Goal: Task Accomplishment & Management: Use online tool/utility

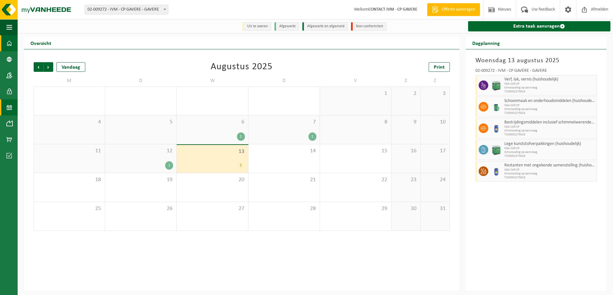
click at [8, 41] on span at bounding box center [9, 43] width 6 height 16
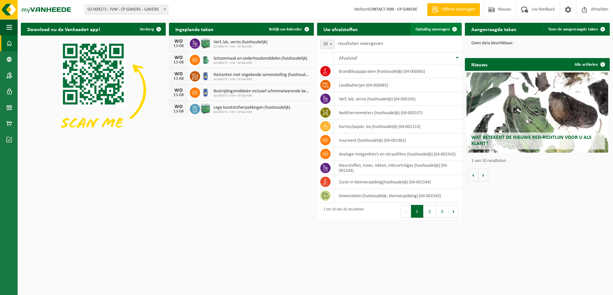
click at [437, 32] on link "Ophaling aanvragen" at bounding box center [435, 29] width 51 height 13
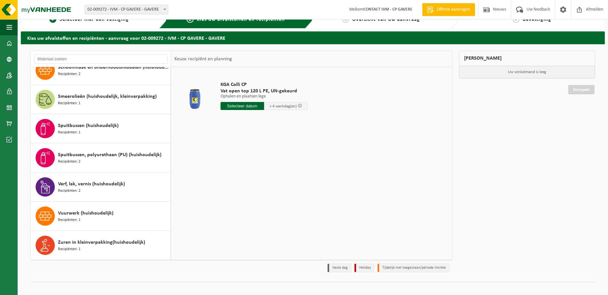
scroll to position [18, 0]
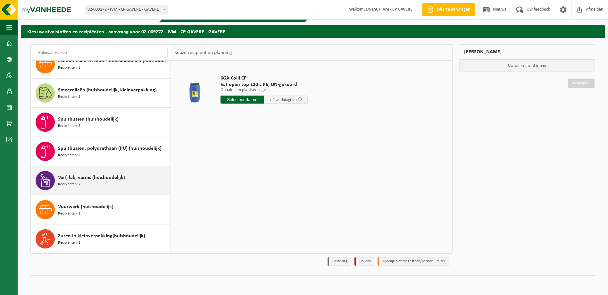
click at [68, 176] on span "Verf, lak, vernis (huishoudelijk)" at bounding box center [91, 178] width 67 height 8
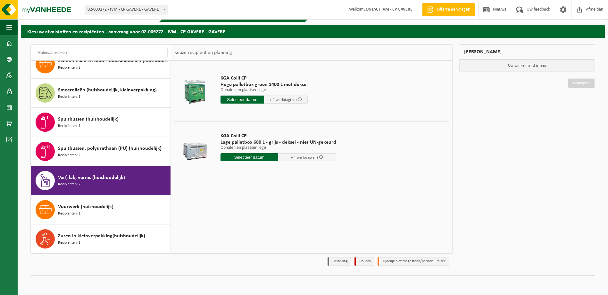
click at [231, 98] on input "text" at bounding box center [243, 100] width 44 height 8
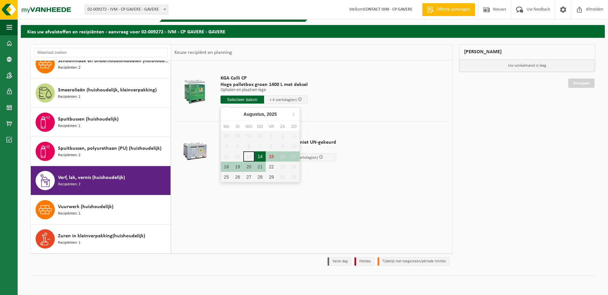
click at [262, 156] on div "14" at bounding box center [259, 156] width 11 height 10
type input "Van 2025-08-14"
type input "2025-08-14"
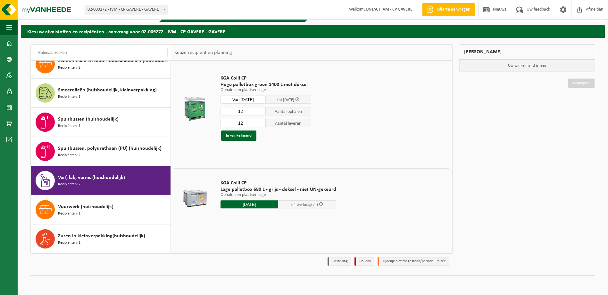
click at [262, 99] on input "Van 2025-08-14" at bounding box center [244, 100] width 46 height 8
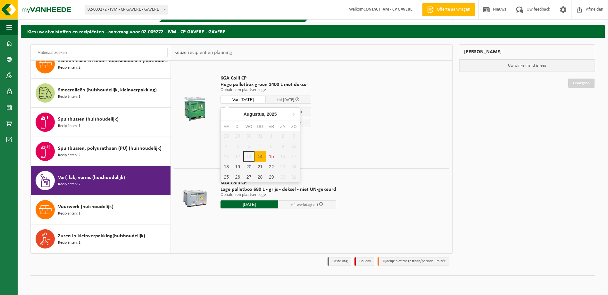
click at [374, 146] on td "KGA Colli CP Hoge palletbox groen 1400 L met deksel Ophalen en plaatsen lege Op…" at bounding box center [332, 108] width 233 height 88
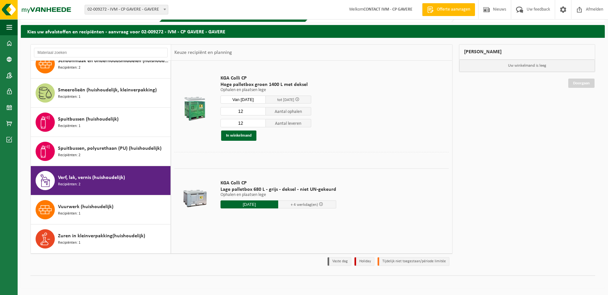
click at [252, 110] on input "12" at bounding box center [244, 111] width 46 height 8
type input "1"
type input "5"
click at [254, 126] on input "12" at bounding box center [244, 123] width 46 height 8
type input "1"
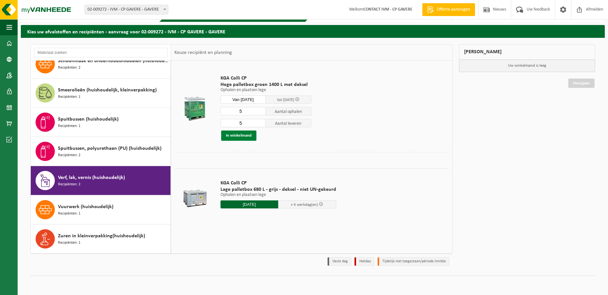
type input "5"
click at [226, 134] on button "In winkelmand" at bounding box center [238, 135] width 35 height 10
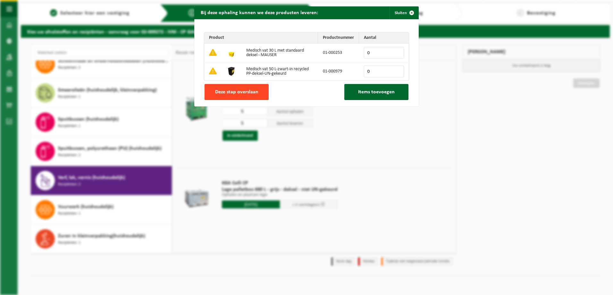
click at [236, 94] on span "Deze stap overslaan" at bounding box center [236, 91] width 43 height 5
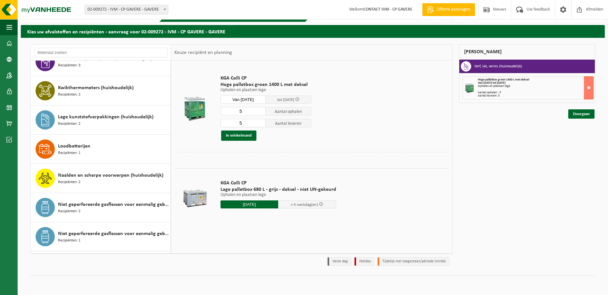
scroll to position [245, 0]
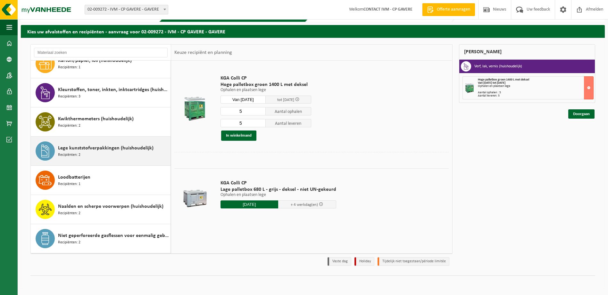
click at [45, 157] on span at bounding box center [45, 150] width 19 height 19
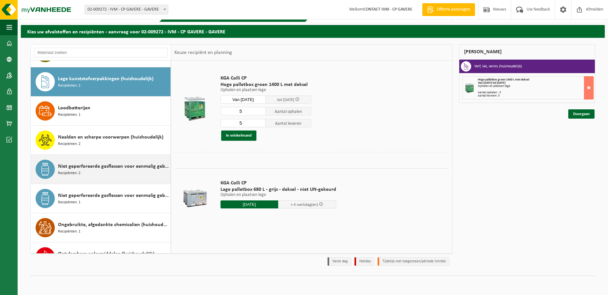
scroll to position [321, 0]
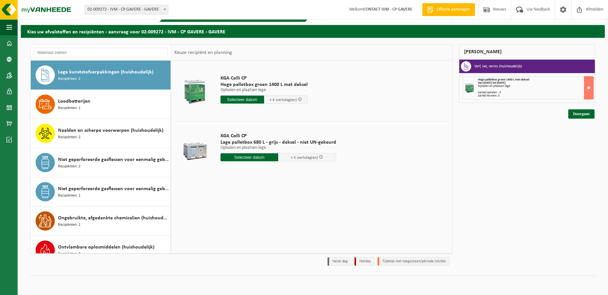
click at [231, 98] on input "text" at bounding box center [243, 100] width 44 height 8
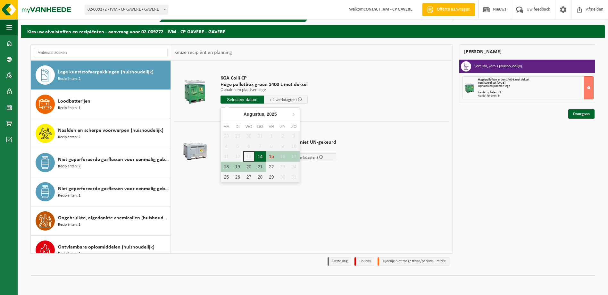
click at [259, 154] on div "14" at bounding box center [259, 156] width 11 height 10
type input "Van 2025-08-14"
type input "2025-08-14"
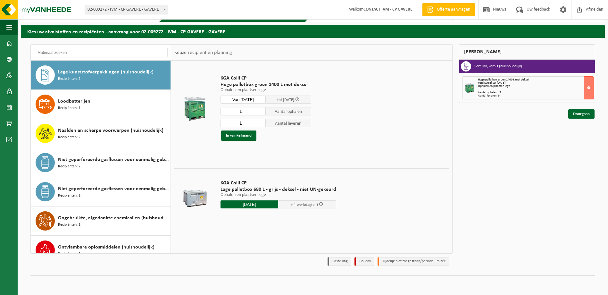
click at [245, 113] on input "1" at bounding box center [244, 111] width 46 height 8
click at [246, 122] on input "1" at bounding box center [244, 123] width 46 height 8
click at [249, 113] on input "1" at bounding box center [244, 111] width 46 height 8
type input "1"
type input "5"
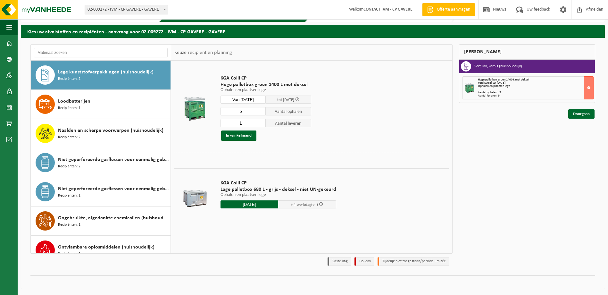
click at [251, 124] on input "1" at bounding box center [244, 123] width 46 height 8
type input "5"
click at [246, 133] on button "In winkelmand" at bounding box center [238, 135] width 35 height 10
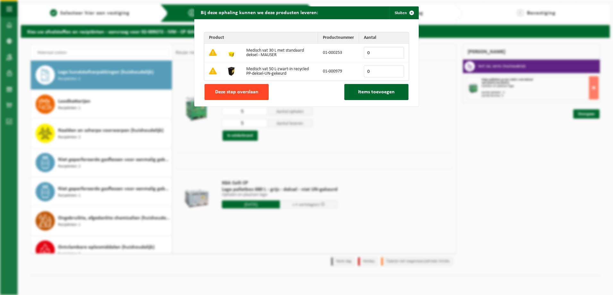
click at [229, 89] on span "Deze stap overslaan" at bounding box center [236, 91] width 43 height 5
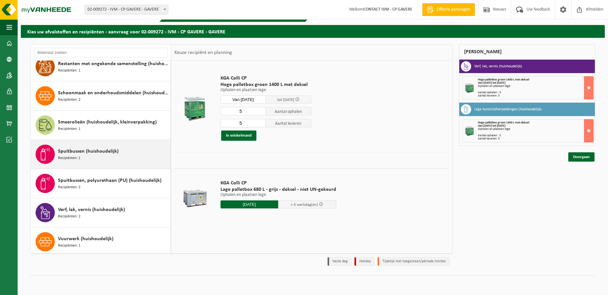
scroll to position [565, 0]
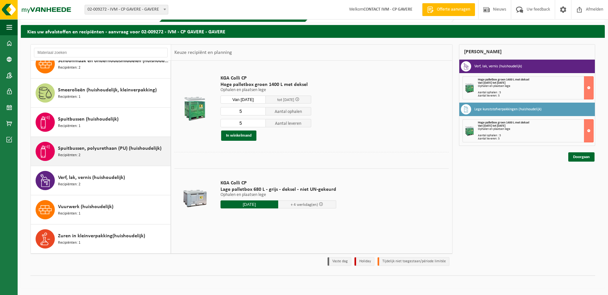
click at [77, 150] on span "Spuitbussen, polyurethaan (PU) (huishoudelijk)" at bounding box center [110, 149] width 104 height 8
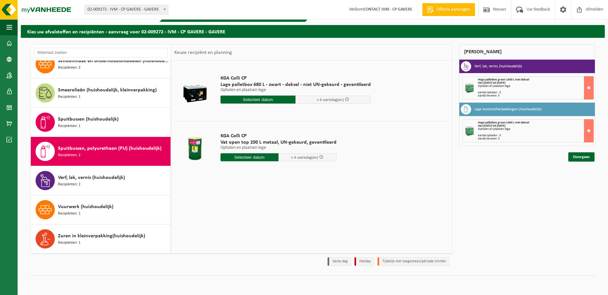
click at [238, 99] on input "text" at bounding box center [258, 100] width 75 height 8
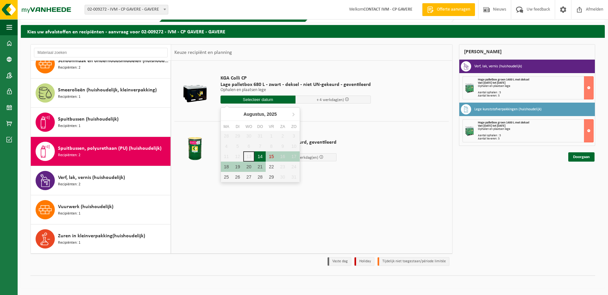
click at [263, 157] on div "14" at bounding box center [259, 156] width 11 height 10
type input "Van 2025-08-14"
type input "2025-08-14"
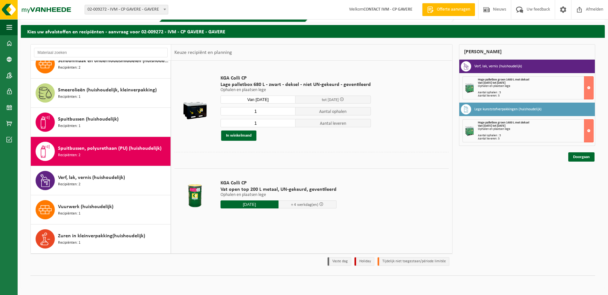
click at [264, 112] on input "1" at bounding box center [258, 111] width 75 height 8
type input "2"
click at [262, 125] on input "1" at bounding box center [258, 123] width 75 height 8
type input "2"
click at [240, 137] on button "In winkelmand" at bounding box center [238, 135] width 35 height 10
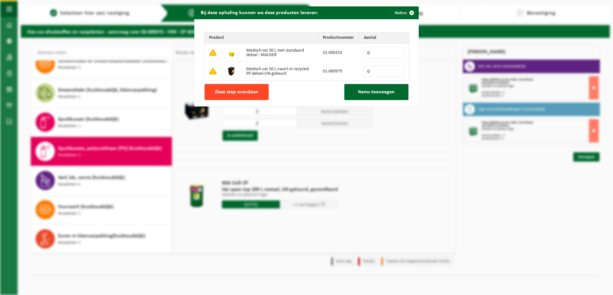
click at [242, 96] on button "Deze stap overslaan" at bounding box center [236, 92] width 64 height 16
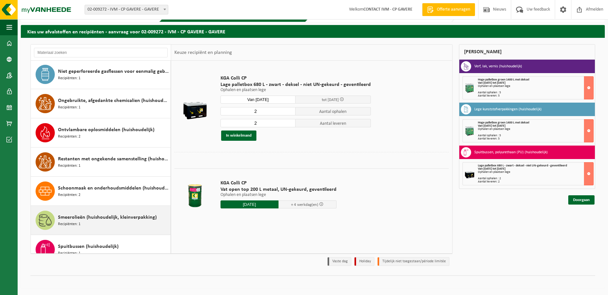
scroll to position [437, 0]
click at [72, 219] on span "Smeerolieën (huishoudelijk, kleinverpakking)" at bounding box center [107, 218] width 99 height 8
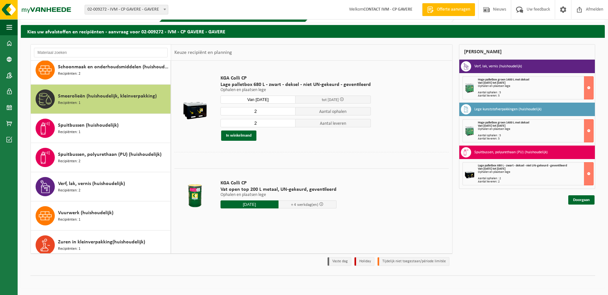
scroll to position [565, 0]
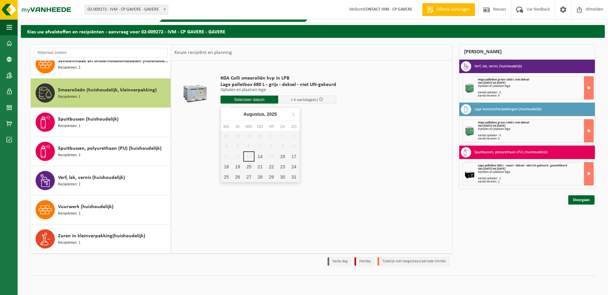
click at [237, 102] on input "text" at bounding box center [250, 100] width 58 height 8
click at [259, 158] on div "14" at bounding box center [259, 156] width 11 height 10
type input "Van 2025-08-14"
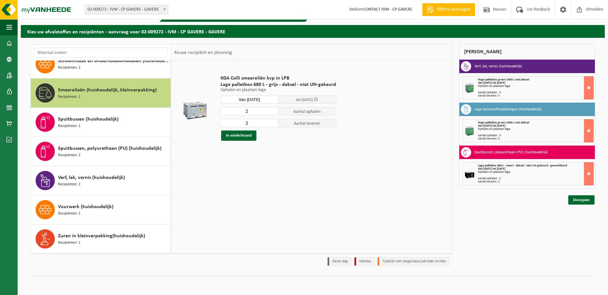
click at [259, 114] on input "2" at bounding box center [250, 111] width 58 height 8
type input "3"
click at [261, 123] on input "2" at bounding box center [250, 123] width 58 height 8
type input "2"
type input "3"
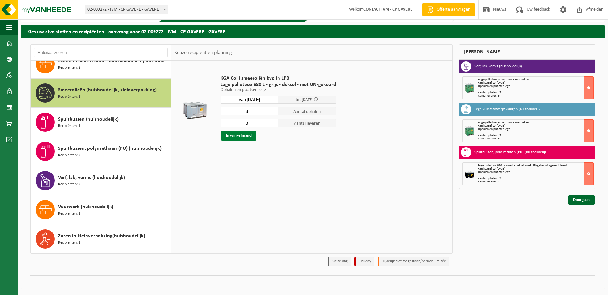
click at [247, 136] on button "In winkelmand" at bounding box center [238, 135] width 35 height 10
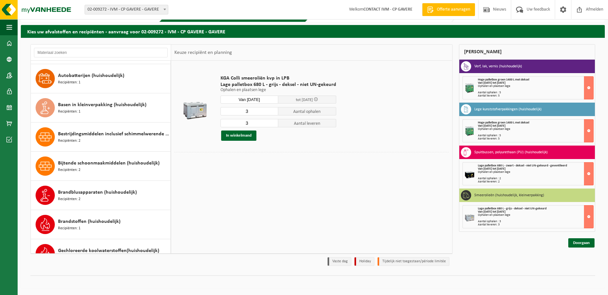
scroll to position [0, 0]
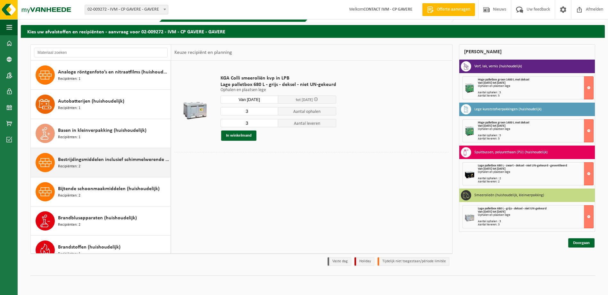
click at [77, 163] on span "Bestrijdingsmiddelen inclusief schimmelwerende beschermingsmiddelen (huishoudel…" at bounding box center [113, 160] width 111 height 8
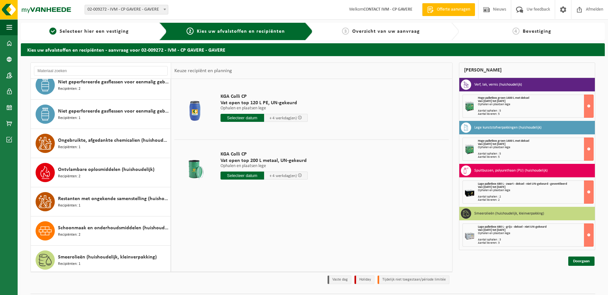
scroll to position [449, 0]
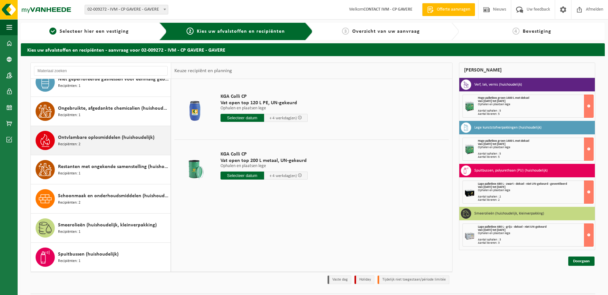
click at [84, 137] on span "Ontvlambare oplosmiddelen (huishoudelijk)" at bounding box center [106, 138] width 96 height 8
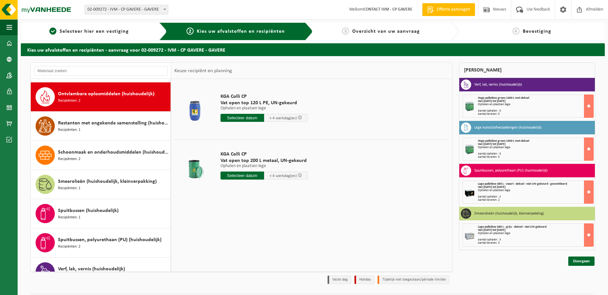
scroll to position [496, 0]
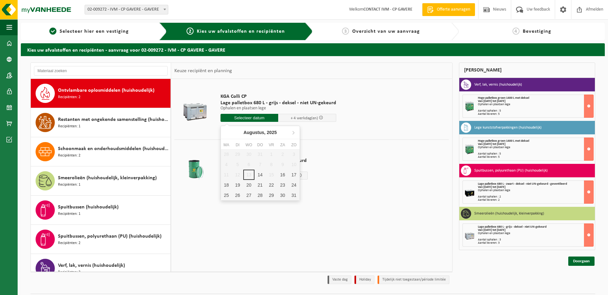
click at [231, 115] on input "text" at bounding box center [250, 118] width 58 height 8
click at [259, 173] on div "14" at bounding box center [259, 175] width 11 height 10
type input "Van 2025-08-14"
type input "2025-08-14"
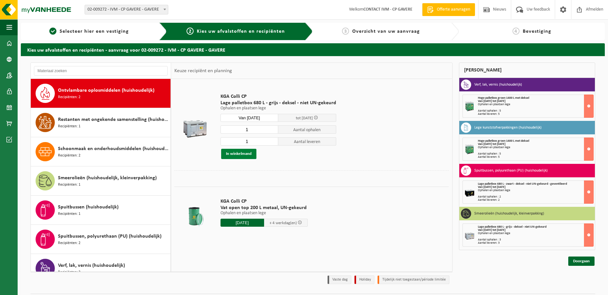
click at [231, 153] on button "In winkelmand" at bounding box center [238, 154] width 35 height 10
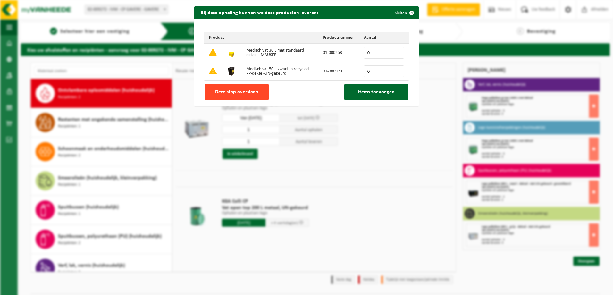
click at [231, 90] on span "Deze stap overslaan" at bounding box center [236, 91] width 43 height 5
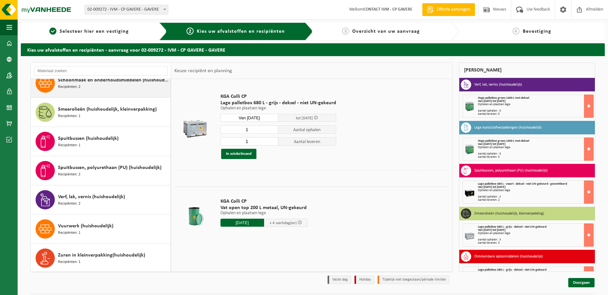
scroll to position [565, 0]
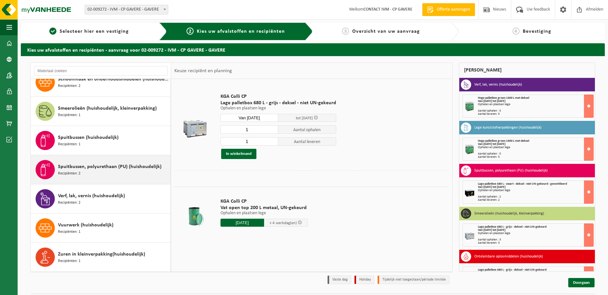
click at [87, 170] on span "Spuitbussen, polyurethaan (PU) (huishoudelijk)" at bounding box center [110, 167] width 104 height 8
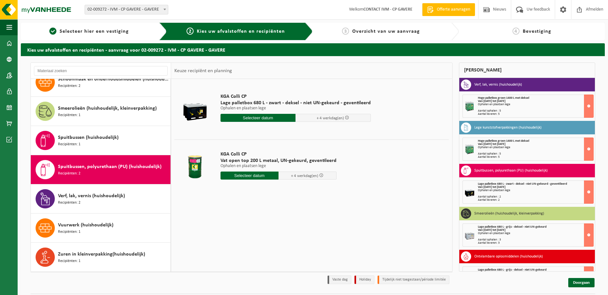
click at [239, 118] on input "text" at bounding box center [258, 118] width 75 height 8
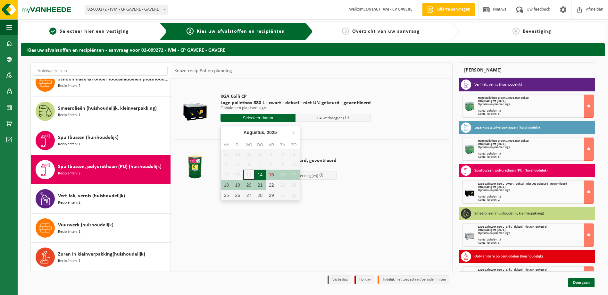
click at [261, 174] on div "14" at bounding box center [259, 175] width 11 height 10
type input "Van 2025-08-14"
type input "2025-08-14"
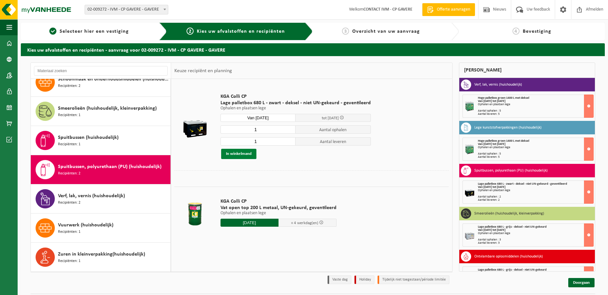
click at [230, 152] on button "In winkelmand" at bounding box center [238, 154] width 35 height 10
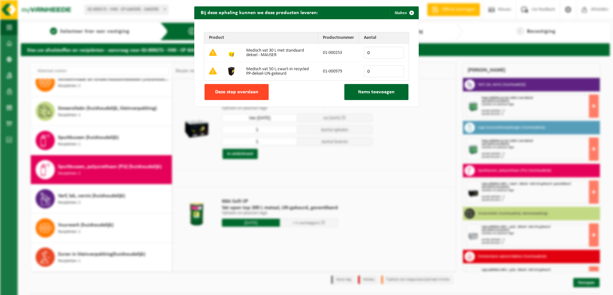
click at [236, 91] on span "Deze stap overslaan" at bounding box center [236, 91] width 43 height 5
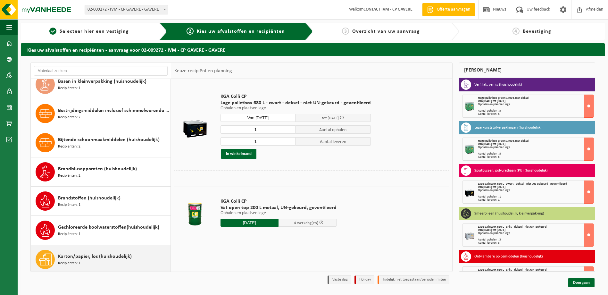
scroll to position [53, 0]
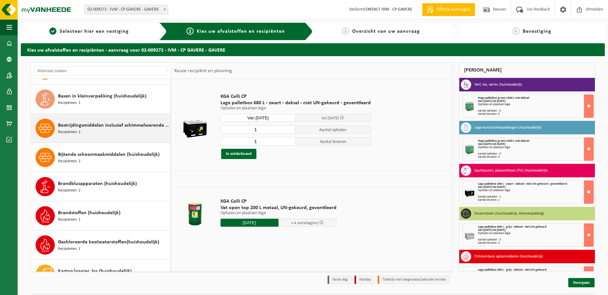
click at [99, 131] on div "Bestrijdingsmiddelen inclusief schimmelwerende beschermingsmiddelen (huishoudel…" at bounding box center [113, 128] width 111 height 19
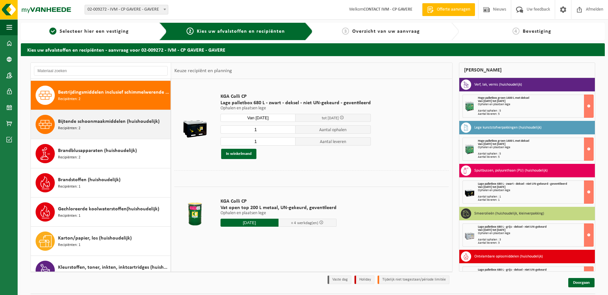
scroll to position [87, 0]
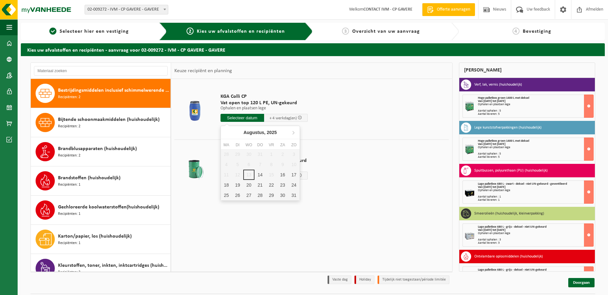
click at [240, 118] on input "text" at bounding box center [243, 118] width 44 height 8
click at [259, 175] on div "14" at bounding box center [259, 175] width 11 height 10
type input "Van 2025-08-14"
type input "2025-08-14"
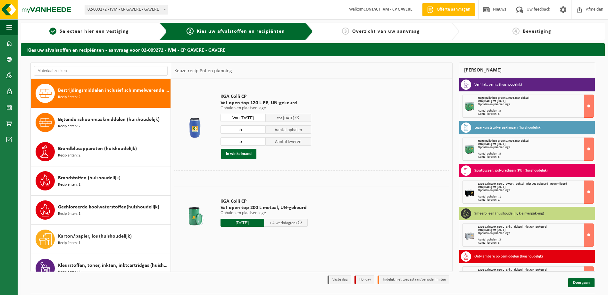
click at [251, 129] on input "5" at bounding box center [244, 129] width 46 height 8
type input "3"
click at [247, 141] on input "5" at bounding box center [244, 141] width 46 height 8
type input "3"
click at [240, 155] on button "In winkelmand" at bounding box center [238, 154] width 35 height 10
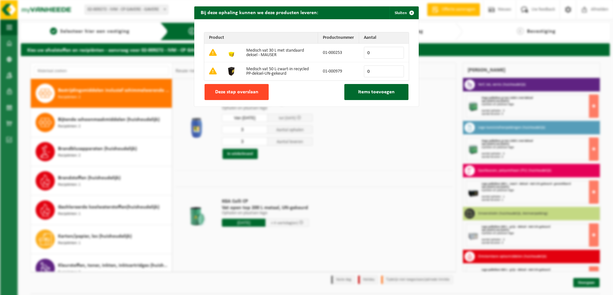
click at [237, 92] on span "Deze stap overslaan" at bounding box center [236, 91] width 43 height 5
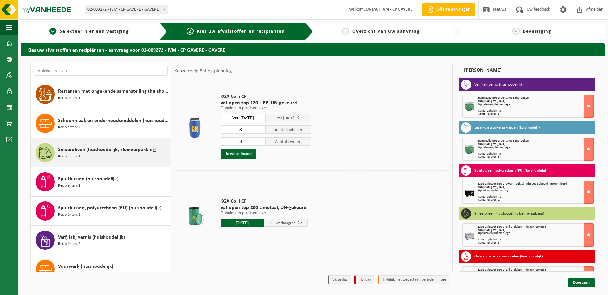
scroll to position [513, 0]
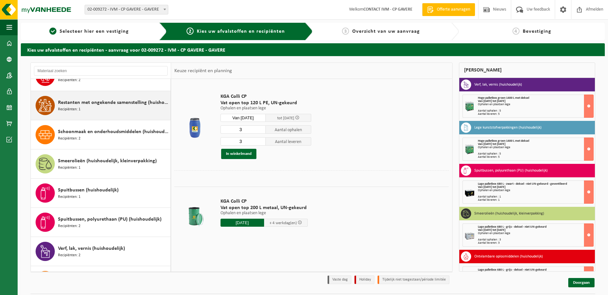
click at [94, 104] on span "Restanten met ongekende samenstelling (huishoudelijk)" at bounding box center [113, 103] width 111 height 8
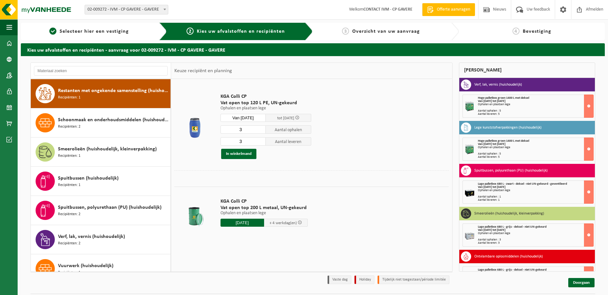
scroll to position [525, 0]
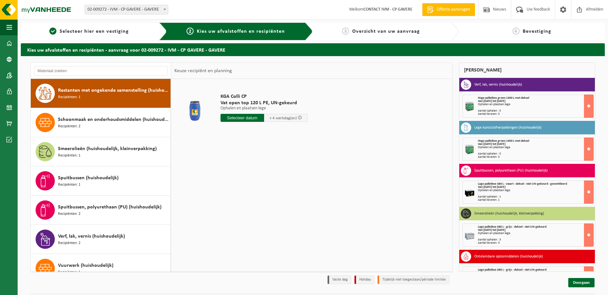
click at [242, 119] on input "text" at bounding box center [243, 118] width 44 height 8
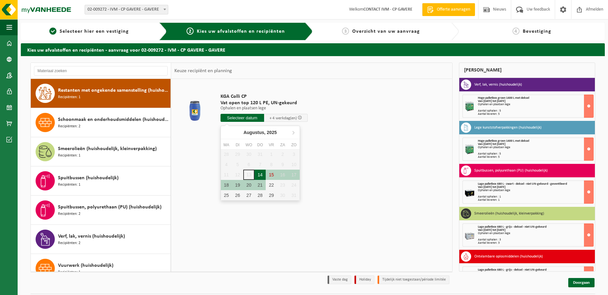
click at [258, 177] on div "14" at bounding box center [259, 175] width 11 height 10
type input "Van 2025-08-14"
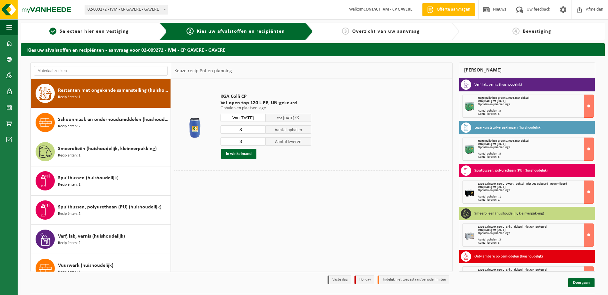
click at [248, 131] on input "3" at bounding box center [244, 129] width 46 height 8
type input "1"
click at [254, 143] on input "3" at bounding box center [244, 141] width 46 height 8
type input "1"
click at [244, 153] on button "In winkelmand" at bounding box center [238, 154] width 35 height 10
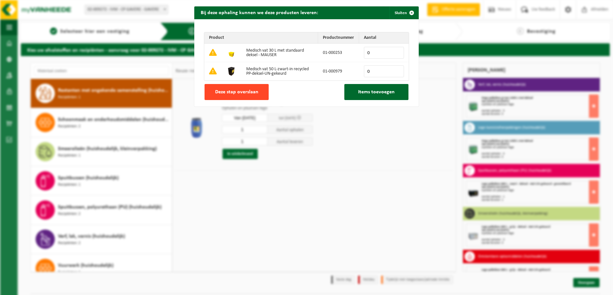
click at [241, 91] on span "Deze stap overslaan" at bounding box center [236, 91] width 43 height 5
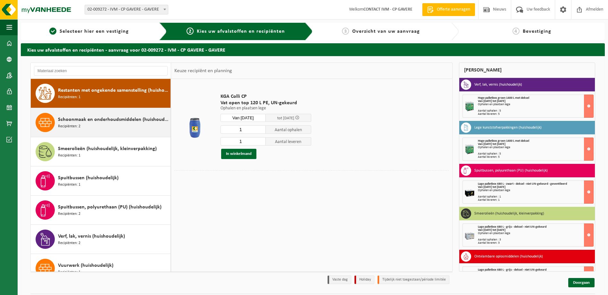
click at [106, 121] on span "Schoonmaak en onderhoudsmiddelen (huishoudelijk)" at bounding box center [113, 120] width 111 height 8
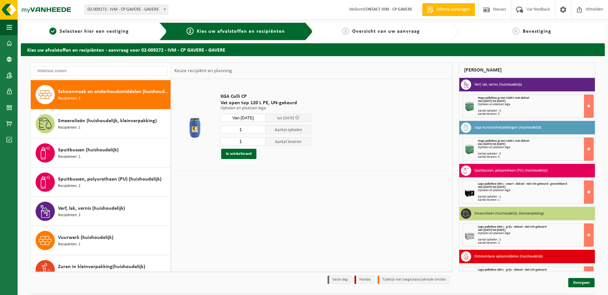
scroll to position [554, 0]
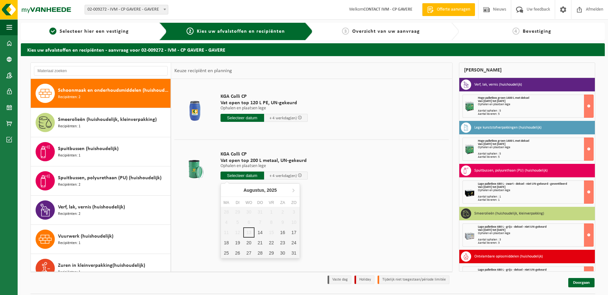
click at [245, 176] on input "text" at bounding box center [243, 175] width 44 height 8
click at [258, 230] on div "14" at bounding box center [259, 232] width 11 height 10
type input "Van 2025-08-14"
type input "2025-08-14"
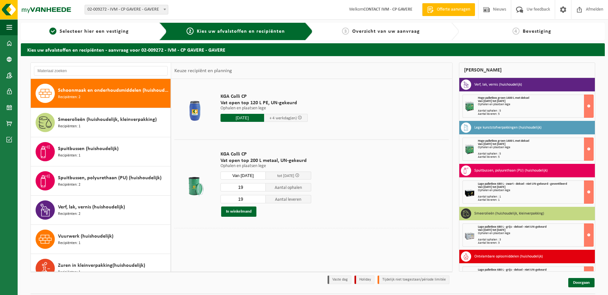
click at [247, 187] on input "19" at bounding box center [244, 187] width 46 height 8
type input "1"
type input "2"
click at [244, 199] on input "19" at bounding box center [244, 199] width 46 height 8
type input "1"
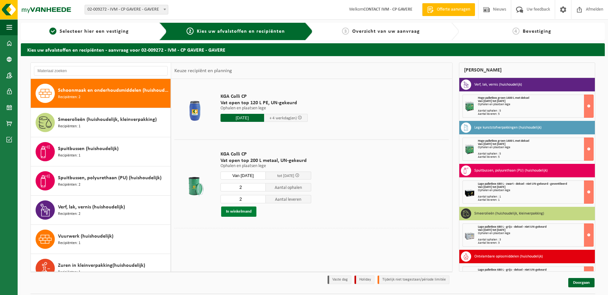
type input "2"
click at [240, 212] on button "In winkelmand" at bounding box center [238, 211] width 35 height 10
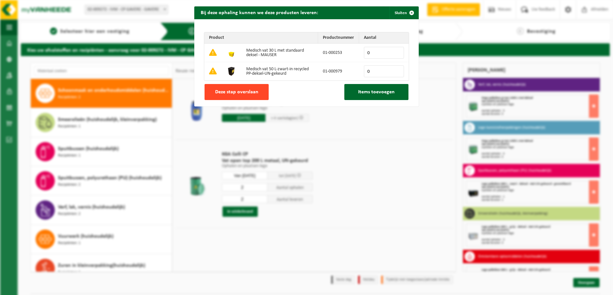
click at [245, 89] on span "Deze stap overslaan" at bounding box center [236, 91] width 43 height 5
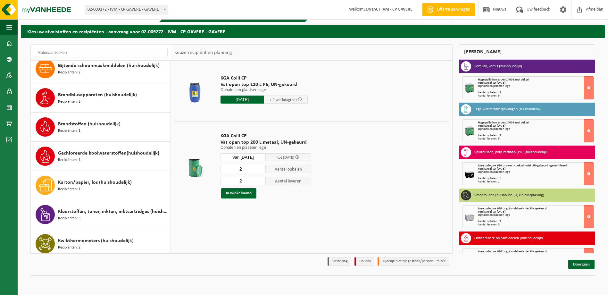
scroll to position [117, 0]
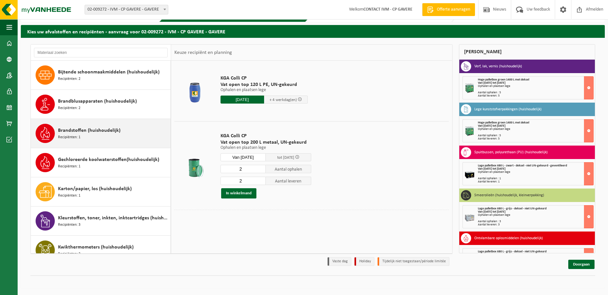
click at [63, 131] on span "Brandstoffen (huishoudelijk)" at bounding box center [89, 131] width 62 height 8
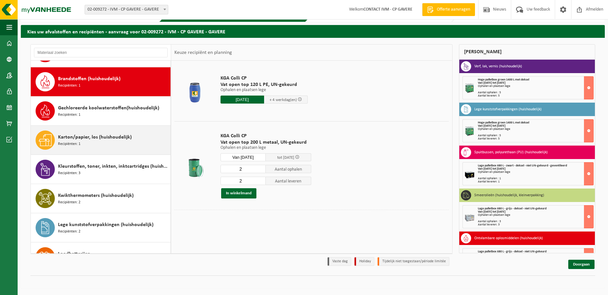
scroll to position [175, 0]
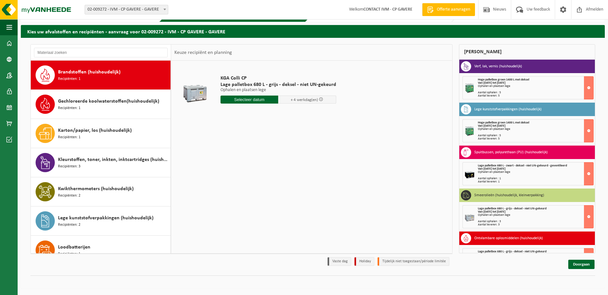
click at [258, 100] on input "text" at bounding box center [250, 100] width 58 height 8
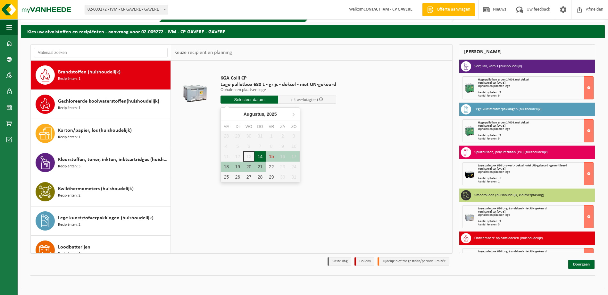
click at [257, 155] on div "14" at bounding box center [259, 156] width 11 height 10
type input "Van 2025-08-14"
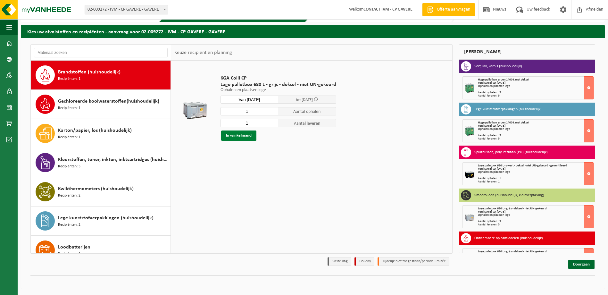
click at [244, 135] on button "In winkelmand" at bounding box center [238, 135] width 35 height 10
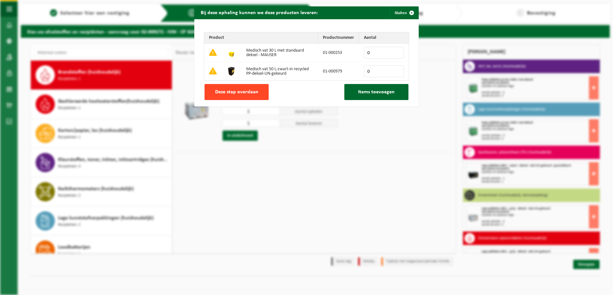
click at [246, 96] on button "Deze stap overslaan" at bounding box center [236, 92] width 64 height 16
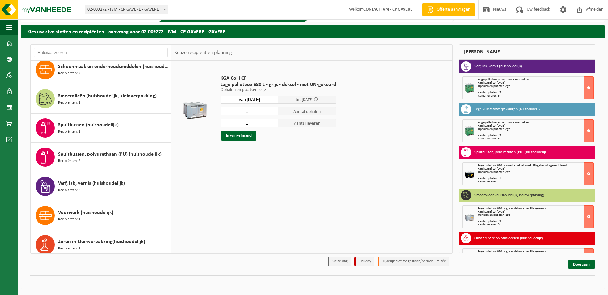
scroll to position [565, 0]
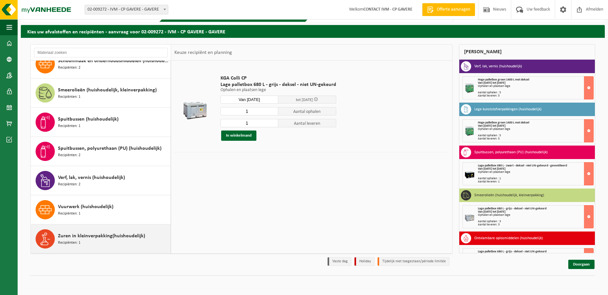
click at [84, 240] on div "Zuren in kleinverpakking(huishoudelijk) Recipiënten: 1" at bounding box center [113, 238] width 111 height 19
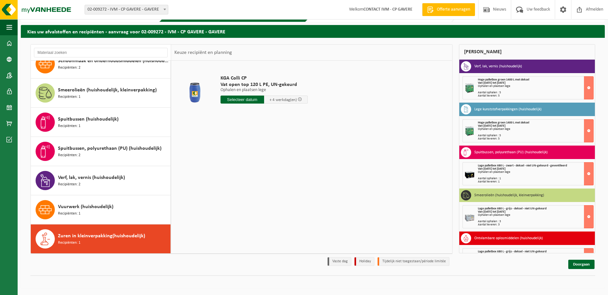
click at [237, 99] on input "text" at bounding box center [243, 100] width 44 height 8
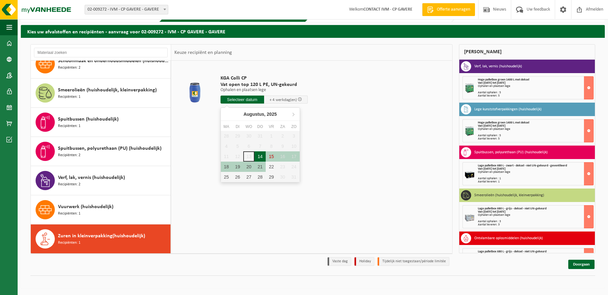
click at [262, 157] on div "14" at bounding box center [259, 156] width 11 height 10
type input "Van 2025-08-14"
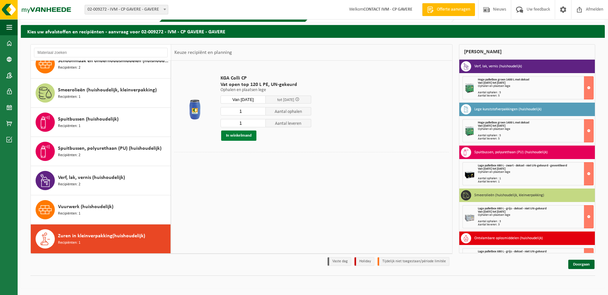
click at [251, 135] on button "In winkelmand" at bounding box center [238, 135] width 35 height 10
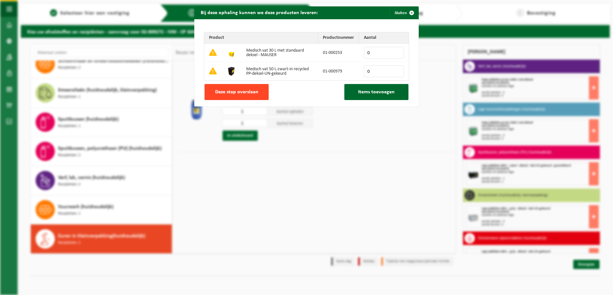
click at [239, 91] on span "Deze stap overslaan" at bounding box center [236, 91] width 43 height 5
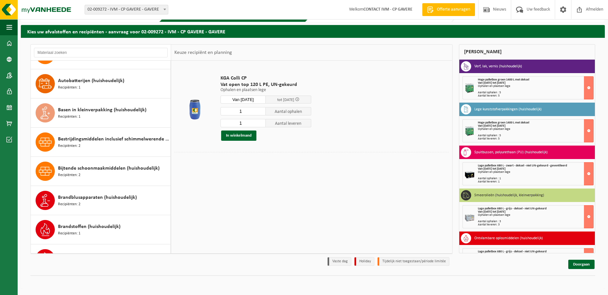
scroll to position [0, 0]
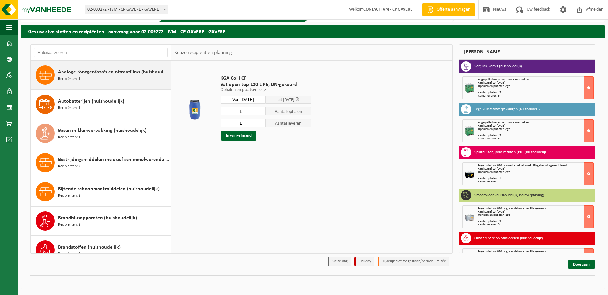
click at [105, 70] on span "Analoge röntgenfoto’s en nitraatfilms (huishoudelijk)" at bounding box center [113, 72] width 111 height 8
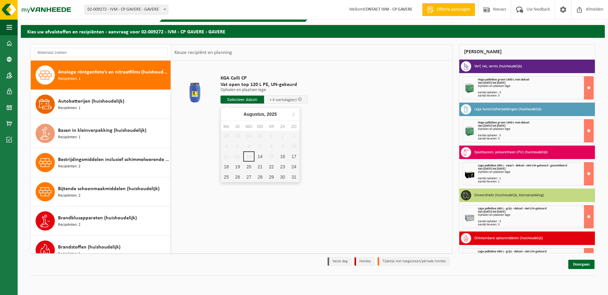
click at [247, 103] on input "text" at bounding box center [243, 100] width 44 height 8
click at [259, 154] on div "14" at bounding box center [259, 156] width 11 height 10
type input "Van 2025-08-14"
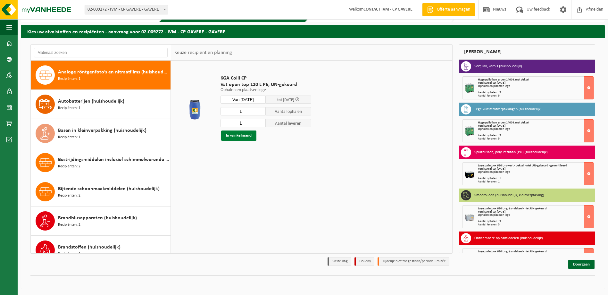
click at [247, 136] on button "In winkelmand" at bounding box center [238, 135] width 35 height 10
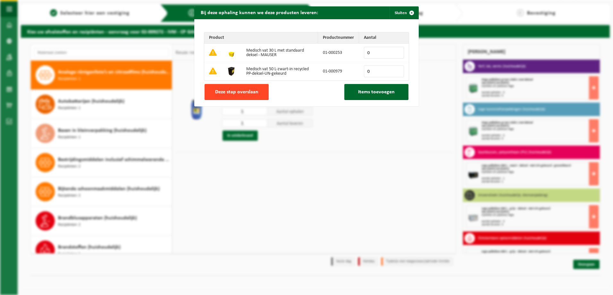
click at [221, 97] on button "Deze stap overslaan" at bounding box center [236, 92] width 64 height 16
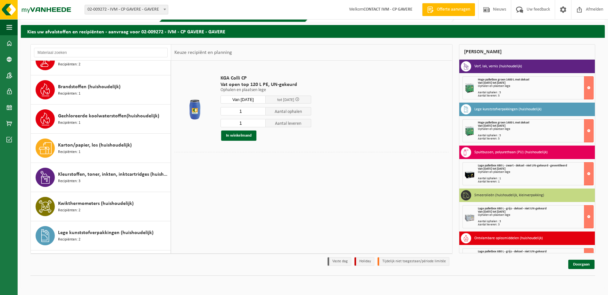
scroll to position [320, 0]
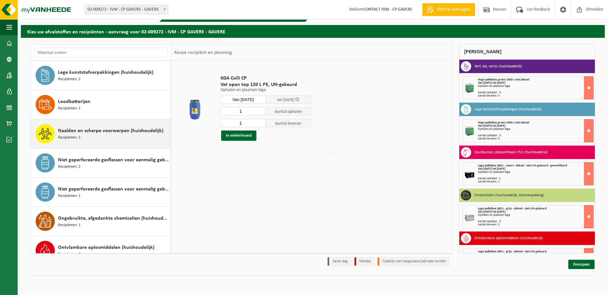
click at [100, 131] on span "Naalden en scherpe voorwerpen (huishoudelijk)" at bounding box center [110, 131] width 105 height 8
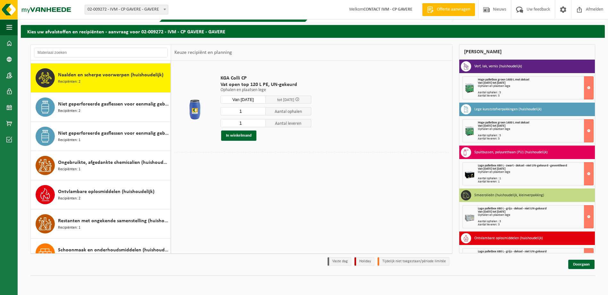
scroll to position [379, 0]
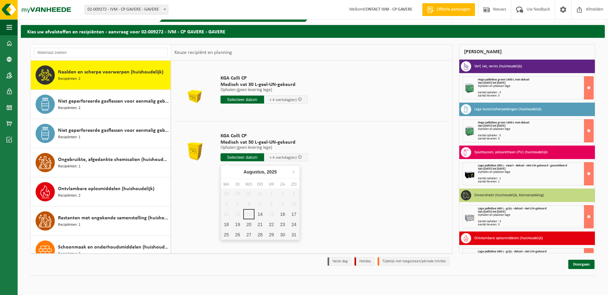
click at [236, 158] on input "text" at bounding box center [243, 157] width 44 height 8
click at [261, 214] on div "14" at bounding box center [259, 214] width 11 height 10
type input "Van 2025-08-14"
type input "2025-08-14"
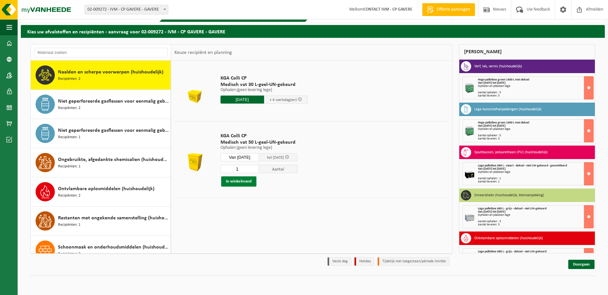
click at [247, 183] on button "In winkelmand" at bounding box center [238, 181] width 35 height 10
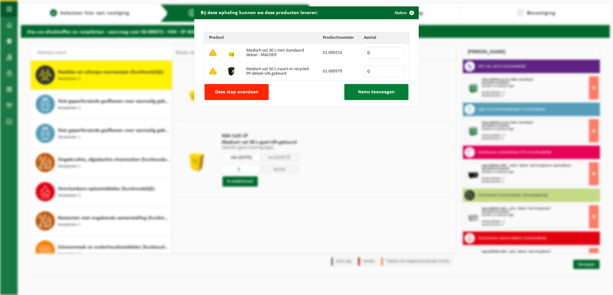
click at [386, 94] on span "Items toevoegen" at bounding box center [376, 91] width 37 height 5
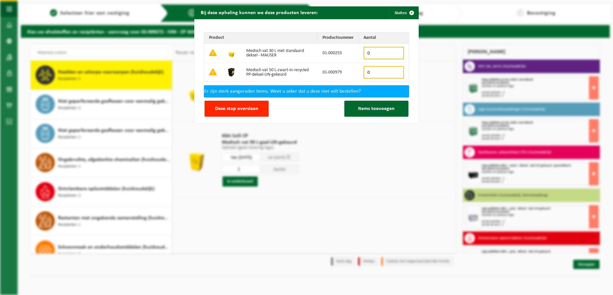
click at [374, 71] on input "0" at bounding box center [383, 72] width 40 height 12
click at [394, 71] on input "1" at bounding box center [383, 72] width 40 height 12
click at [394, 71] on input "2" at bounding box center [383, 72] width 40 height 12
type input "3"
click at [394, 71] on input "3" at bounding box center [383, 72] width 40 height 12
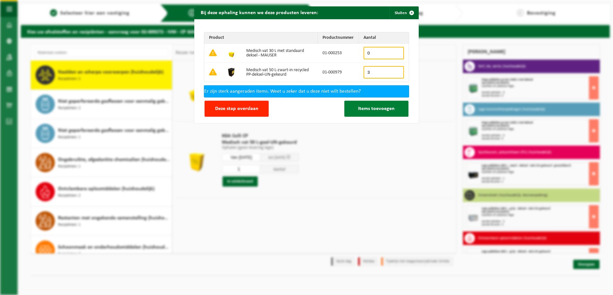
click at [361, 109] on span "Items toevoegen" at bounding box center [376, 108] width 37 height 5
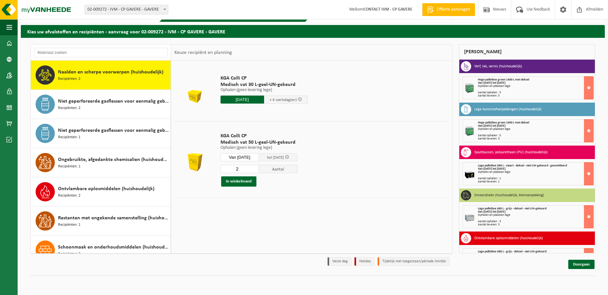
click at [259, 167] on input "2" at bounding box center [240, 169] width 38 height 8
type input "3"
click at [259, 167] on input "3" at bounding box center [240, 169] width 38 height 8
click at [246, 181] on button "In winkelmand" at bounding box center [238, 181] width 35 height 10
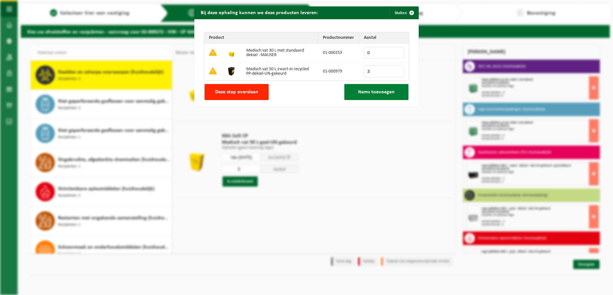
click at [357, 95] on button "Items toevoegen" at bounding box center [376, 92] width 64 height 16
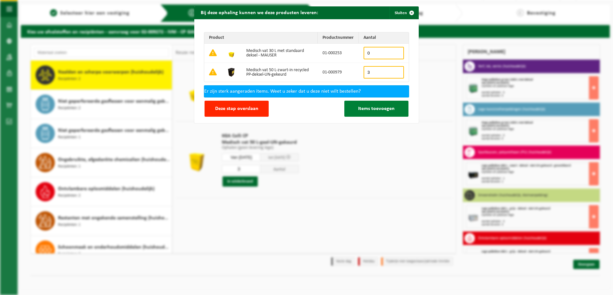
click at [358, 107] on span "Items toevoegen" at bounding box center [376, 108] width 37 height 5
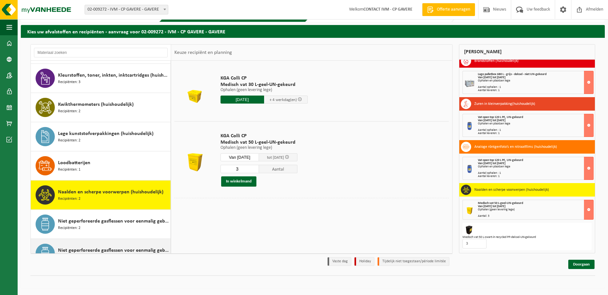
scroll to position [245, 0]
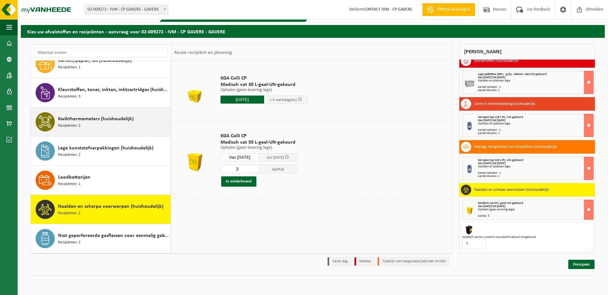
click at [78, 124] on span "Recipiënten: 2" at bounding box center [69, 126] width 22 height 6
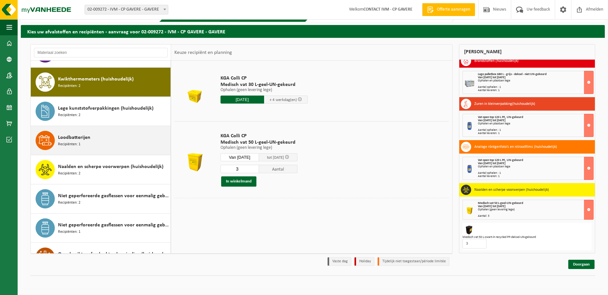
scroll to position [292, 0]
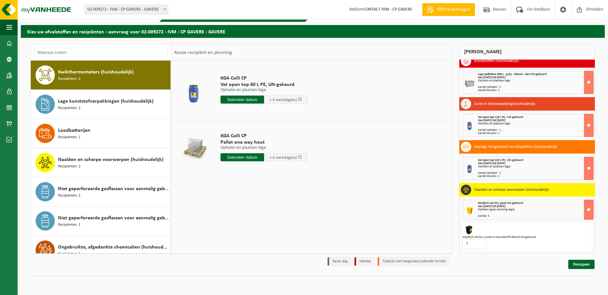
click at [244, 98] on input "text" at bounding box center [243, 100] width 44 height 8
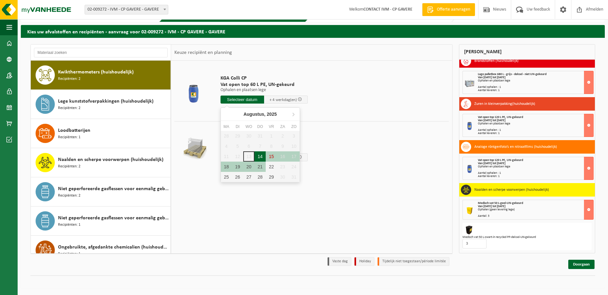
click at [262, 156] on div "14" at bounding box center [259, 156] width 11 height 10
type input "Van 2025-08-14"
type input "2025-08-14"
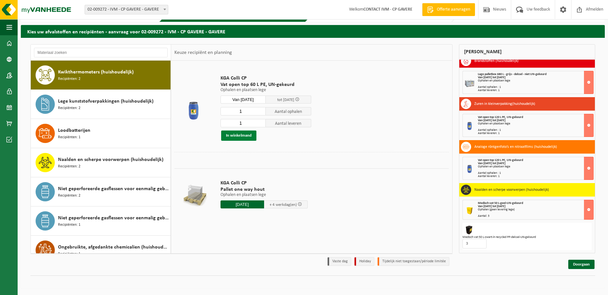
click at [251, 133] on button "In winkelmand" at bounding box center [238, 135] width 35 height 10
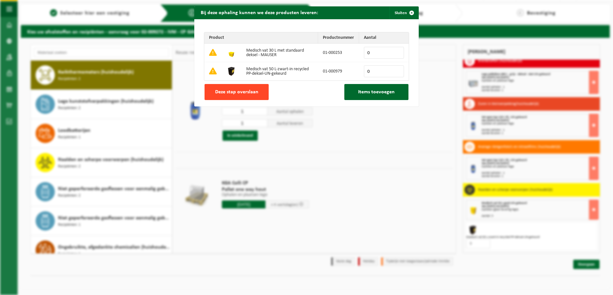
click at [247, 90] on span "Deze stap overslaan" at bounding box center [236, 91] width 43 height 5
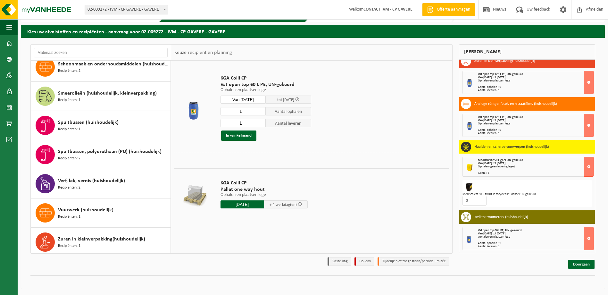
scroll to position [565, 0]
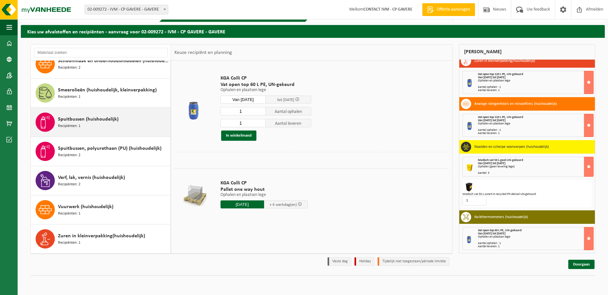
click at [85, 123] on span "Spuitbussen (huishoudelijk)" at bounding box center [88, 119] width 61 height 8
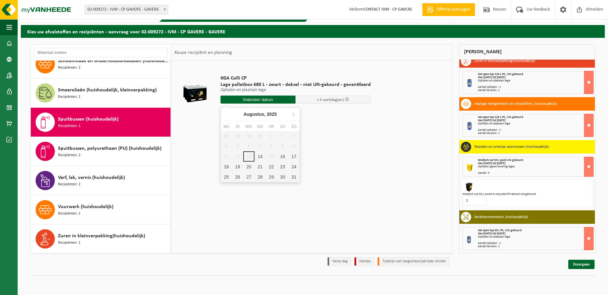
click at [240, 101] on input "text" at bounding box center [258, 100] width 75 height 8
click at [262, 157] on div "14" at bounding box center [259, 156] width 11 height 10
type input "Van 2025-08-14"
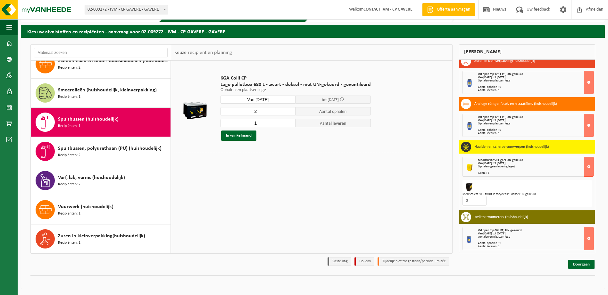
type input "2"
click at [287, 109] on input "2" at bounding box center [258, 111] width 75 height 8
type input "2"
click at [289, 121] on input "2" at bounding box center [258, 123] width 75 height 8
click at [248, 136] on button "In winkelmand" at bounding box center [238, 135] width 35 height 10
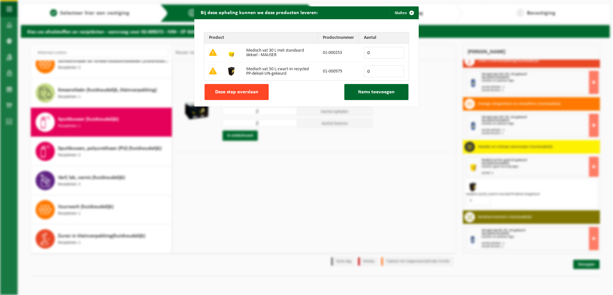
click at [255, 90] on span "Deze stap overslaan" at bounding box center [236, 91] width 43 height 5
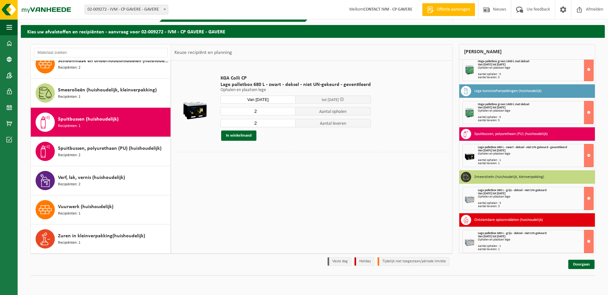
scroll to position [0, 0]
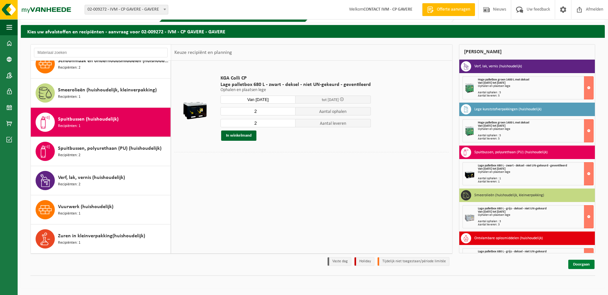
click at [581, 266] on link "Doorgaan" at bounding box center [581, 264] width 26 height 9
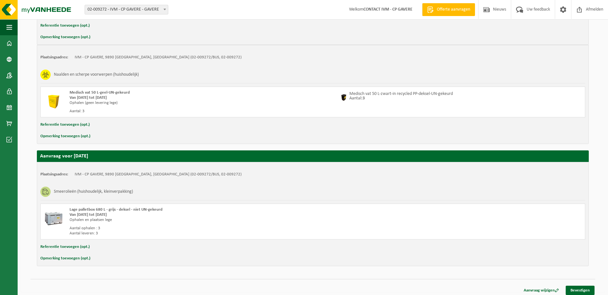
scroll to position [859, 0]
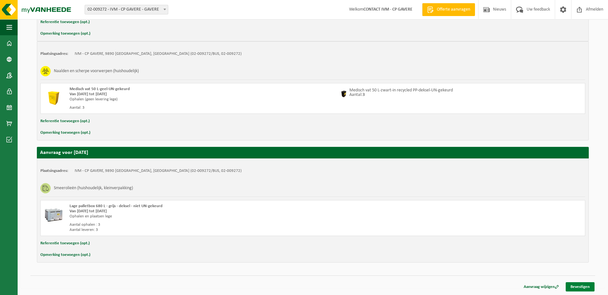
click at [578, 287] on link "Bevestigen" at bounding box center [580, 286] width 29 height 9
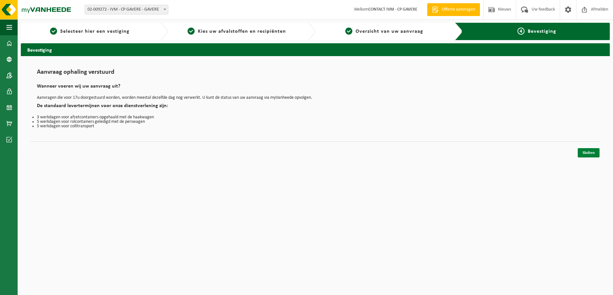
click at [588, 153] on link "Sluiten" at bounding box center [589, 152] width 22 height 9
